Goal: Transaction & Acquisition: Purchase product/service

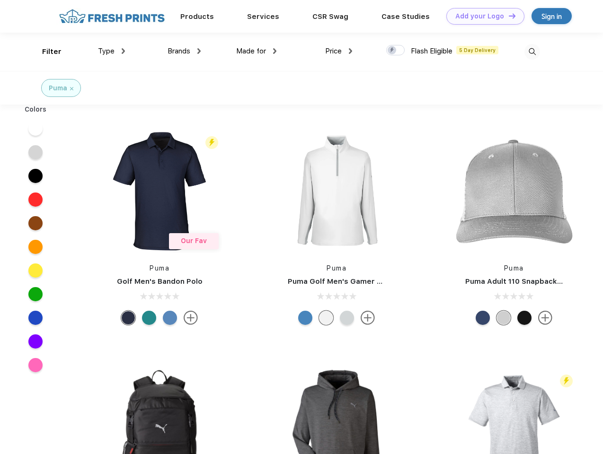
click at [482, 16] on link "Add your Logo Design Tool" at bounding box center [485, 16] width 78 height 17
click at [0, 0] on div "Design Tool" at bounding box center [0, 0] width 0 height 0
click at [508, 16] on link "Add your Logo Design Tool" at bounding box center [485, 16] width 78 height 17
click at [45, 52] on div "Filter" at bounding box center [51, 51] width 19 height 11
click at [112, 51] on span "Type" at bounding box center [106, 51] width 17 height 9
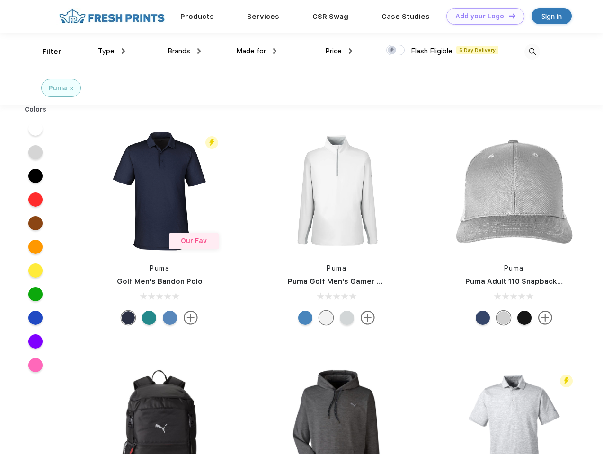
click at [184, 51] on span "Brands" at bounding box center [179, 51] width 23 height 9
click at [257, 51] on span "Made for" at bounding box center [251, 51] width 30 height 9
click at [339, 51] on span "Price" at bounding box center [333, 51] width 17 height 9
click at [396, 51] on div at bounding box center [395, 50] width 18 height 10
click at [392, 51] on input "checkbox" at bounding box center [389, 47] width 6 height 6
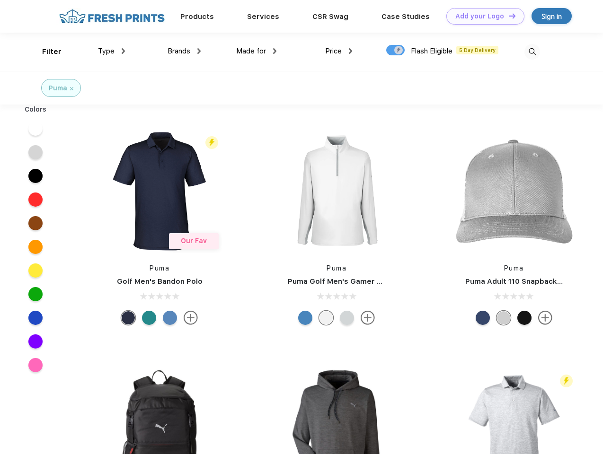
click at [532, 52] on img at bounding box center [533, 52] width 16 height 16
